Goal: Information Seeking & Learning: Learn about a topic

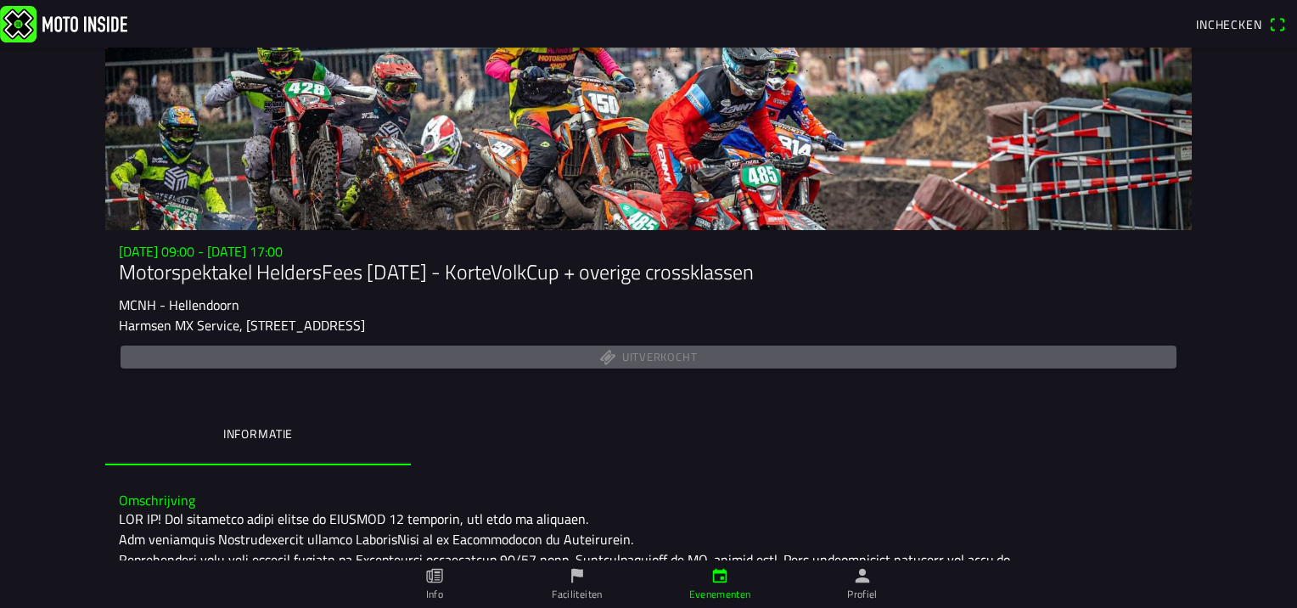
click at [1249, 380] on main "[DATE] 09:00 - [DATE] 17:00 Motorspektakel HeldersFees [DATE] - KorteVolkCup + …" at bounding box center [648, 328] width 1297 height 560
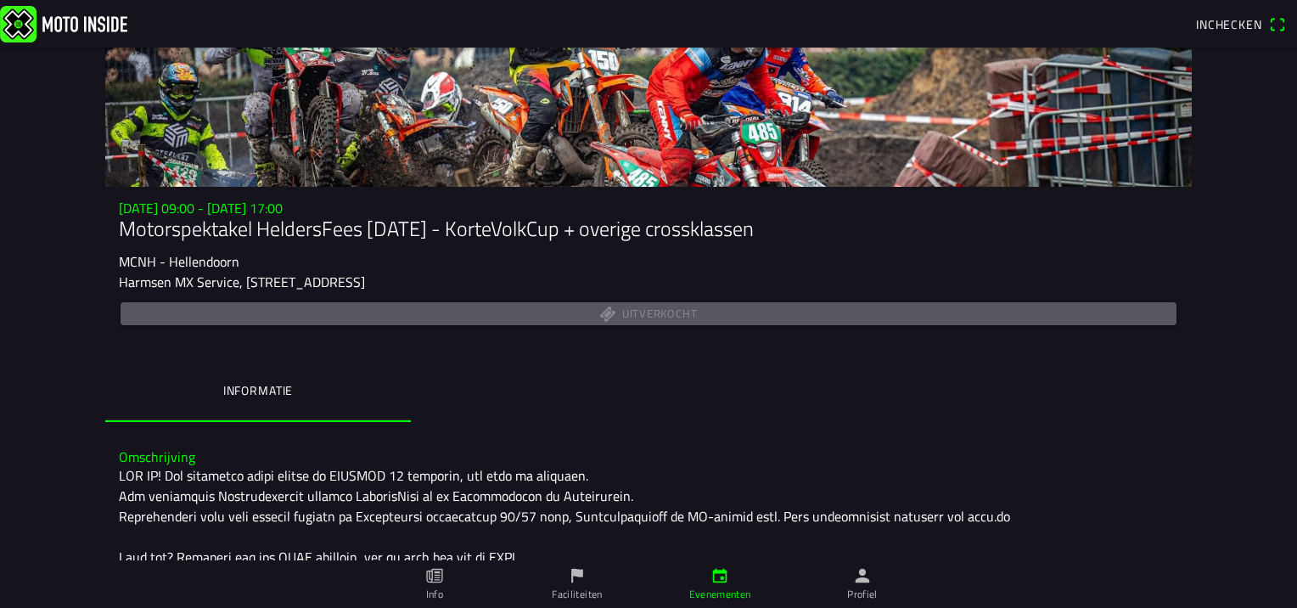
scroll to position [85, 0]
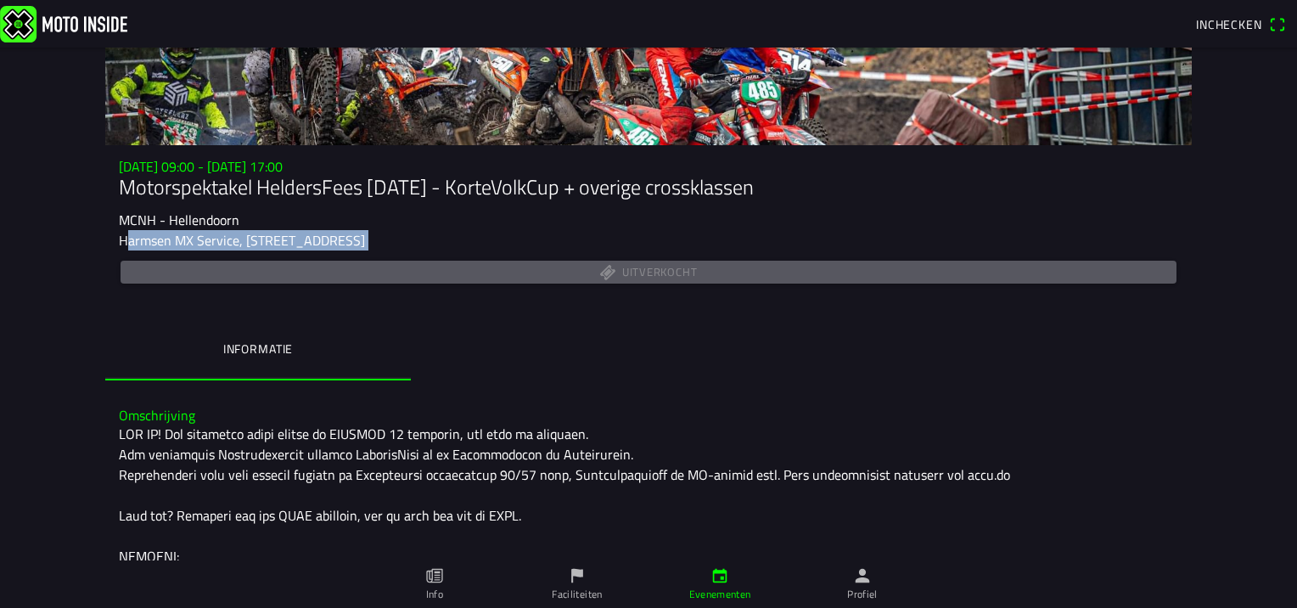
drag, startPoint x: 115, startPoint y: 242, endPoint x: 577, endPoint y: 269, distance: 462.4
click at [577, 269] on div "[DATE] 09:00 - [DATE] 17:00 Motorspektakel HeldersFees [DATE] - KorteVolkCup + …" at bounding box center [648, 223] width 1086 height 128
drag, startPoint x: 577, startPoint y: 269, endPoint x: 465, endPoint y: 336, distance: 130.5
click at [465, 336] on ion-segment "Informatie" at bounding box center [648, 350] width 1086 height 59
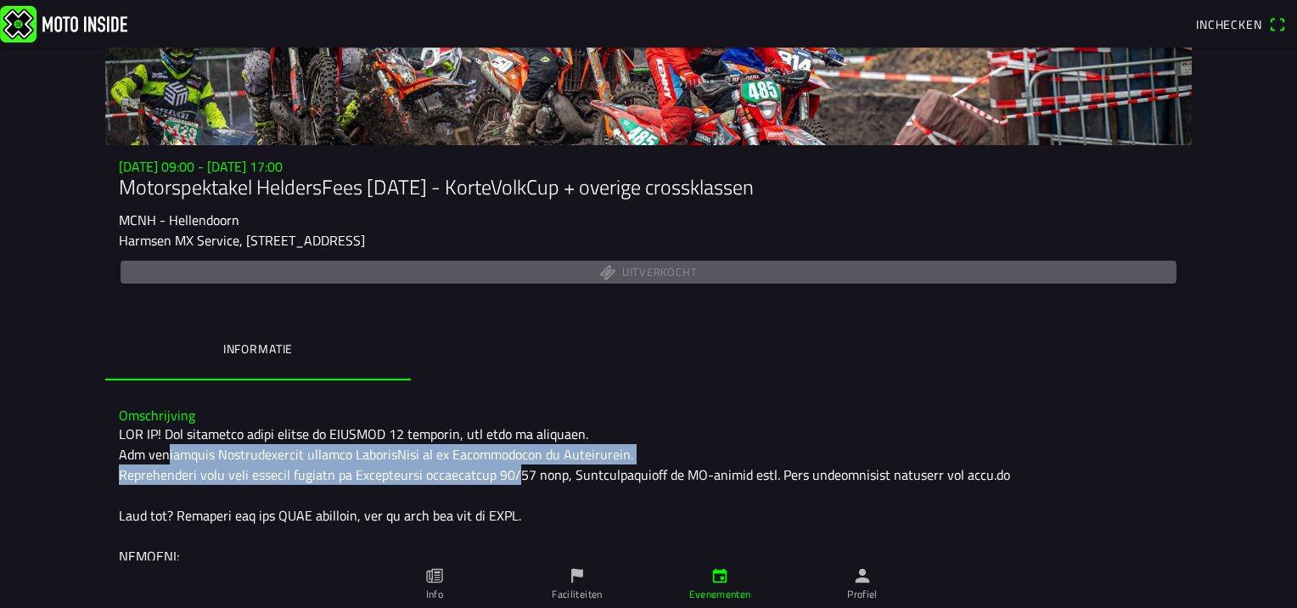
drag, startPoint x: 143, startPoint y: 452, endPoint x: 498, endPoint y: 472, distance: 356.1
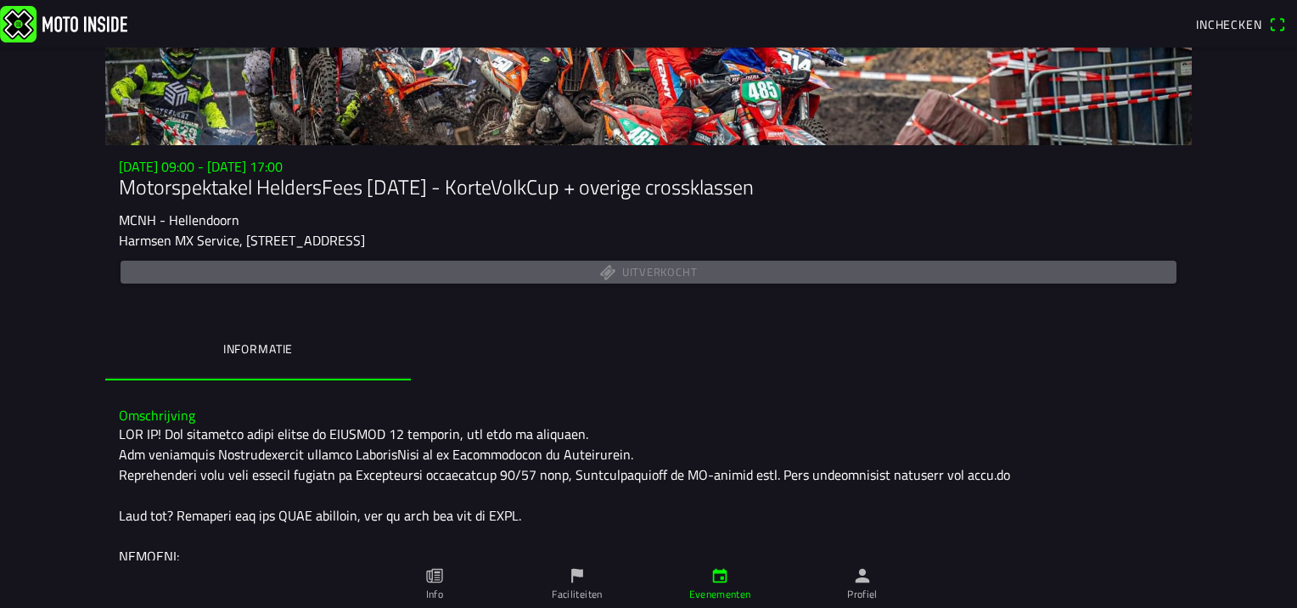
drag, startPoint x: 498, startPoint y: 472, endPoint x: 466, endPoint y: 495, distance: 39.6
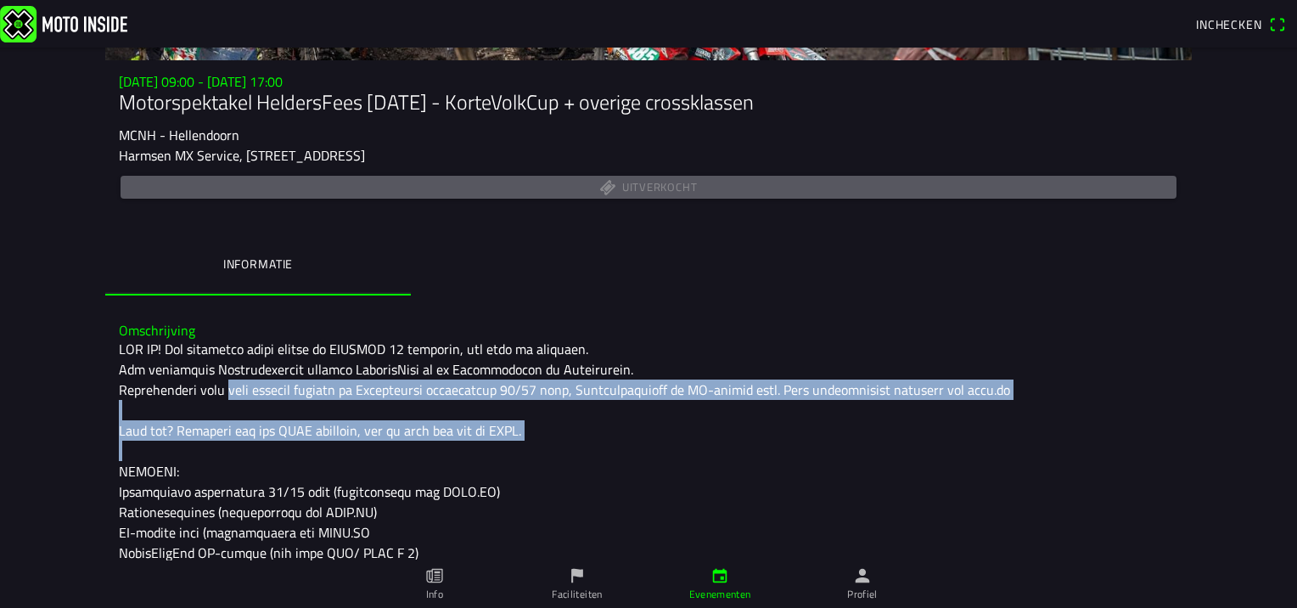
drag, startPoint x: 211, startPoint y: 387, endPoint x: 648, endPoint y: 462, distance: 443.5
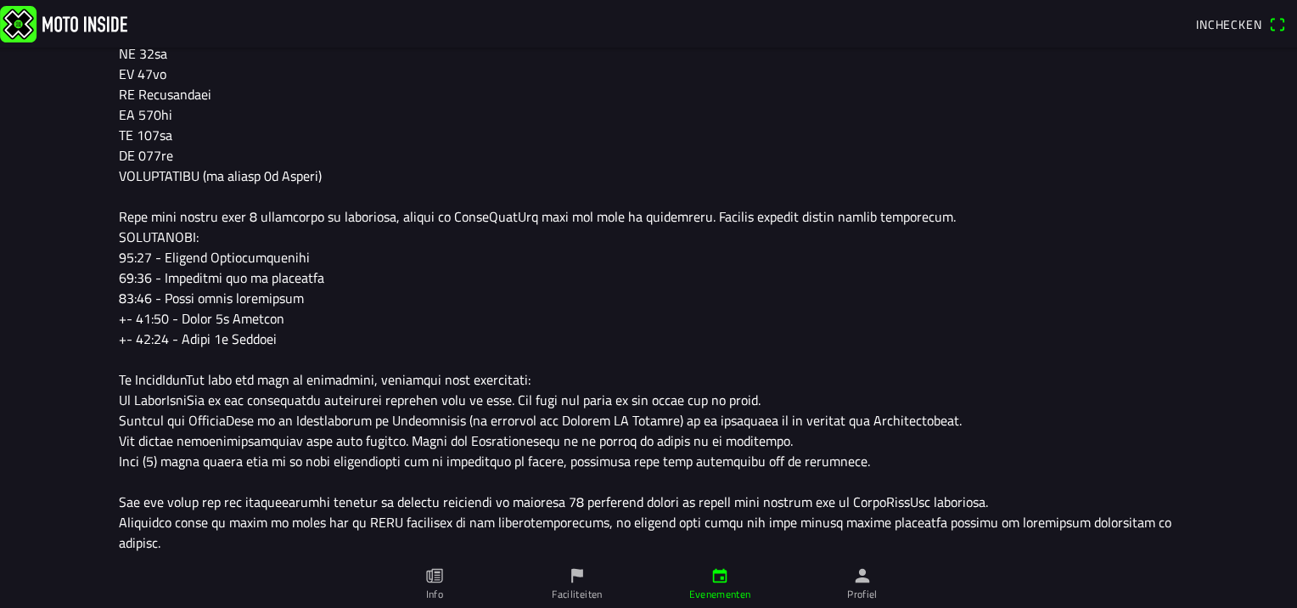
scroll to position [762, 0]
